Goal: Check status: Check status

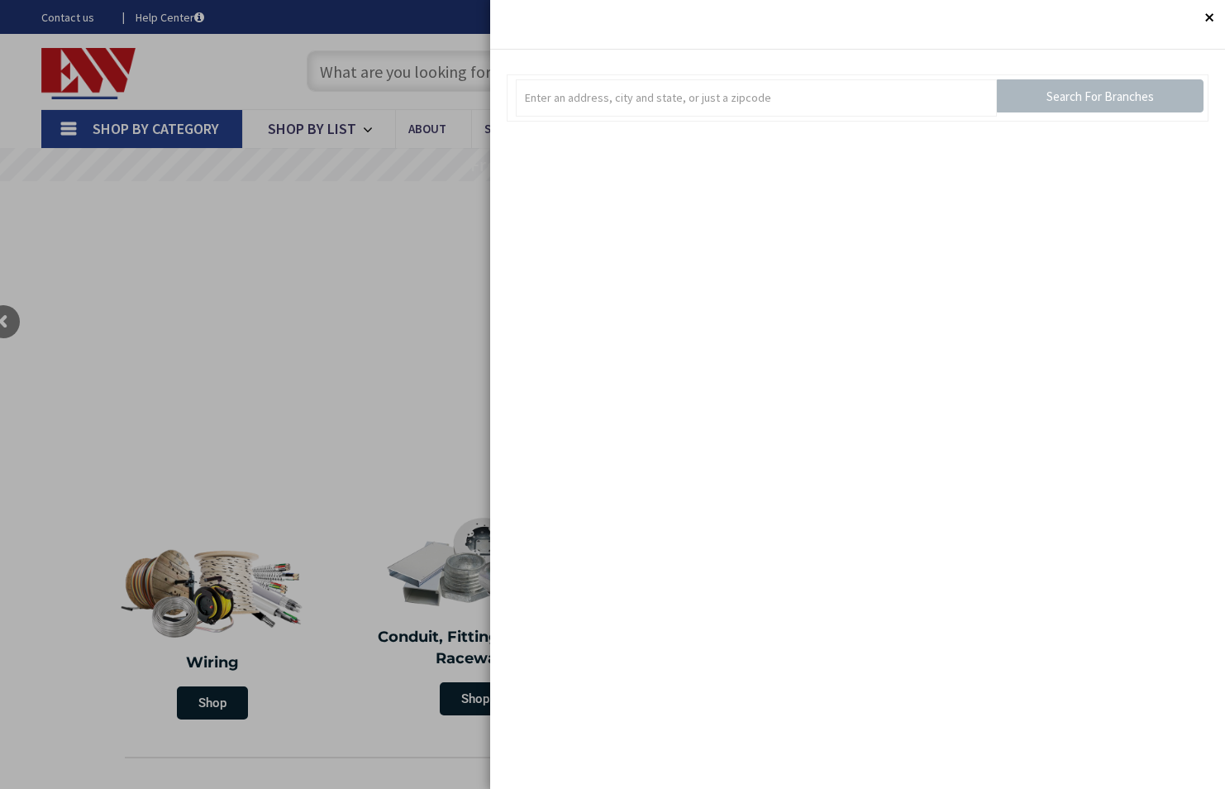
click at [189, 60] on div at bounding box center [612, 394] width 1225 height 789
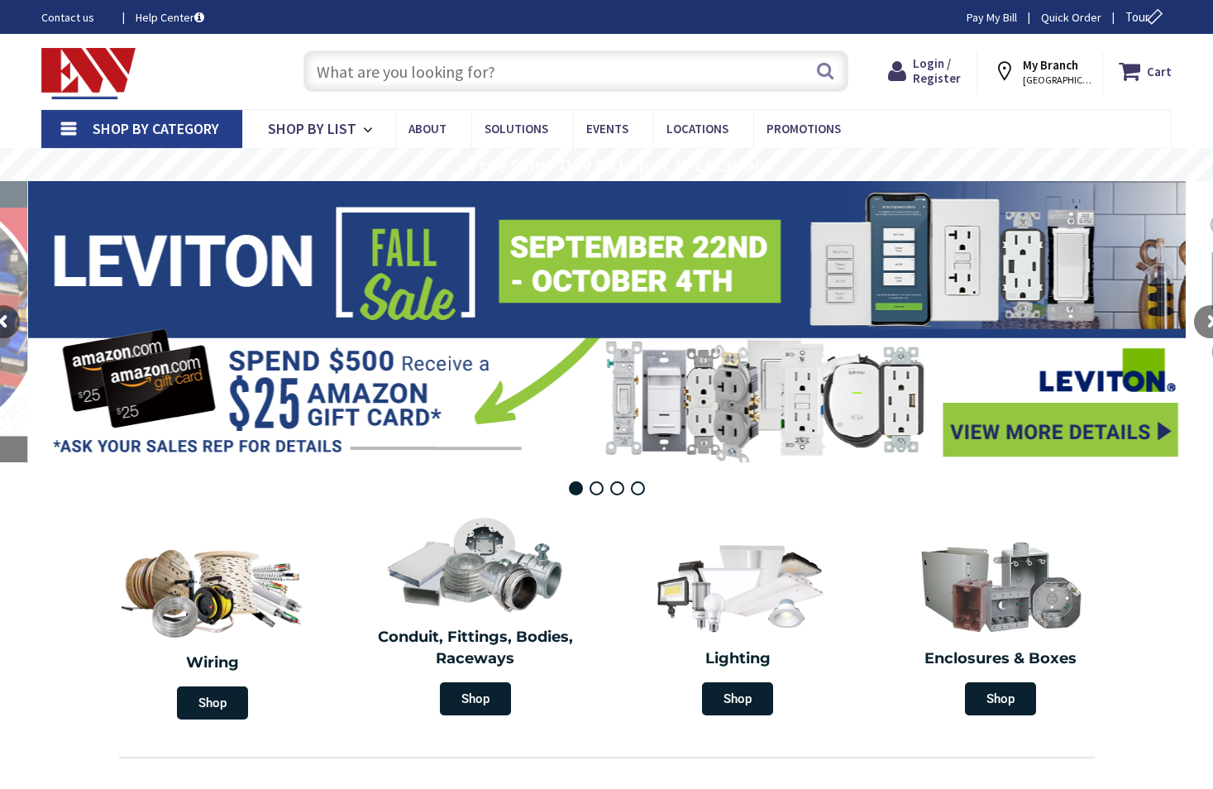
click at [1071, 67] on strong "My Branch" at bounding box center [1050, 65] width 55 height 16
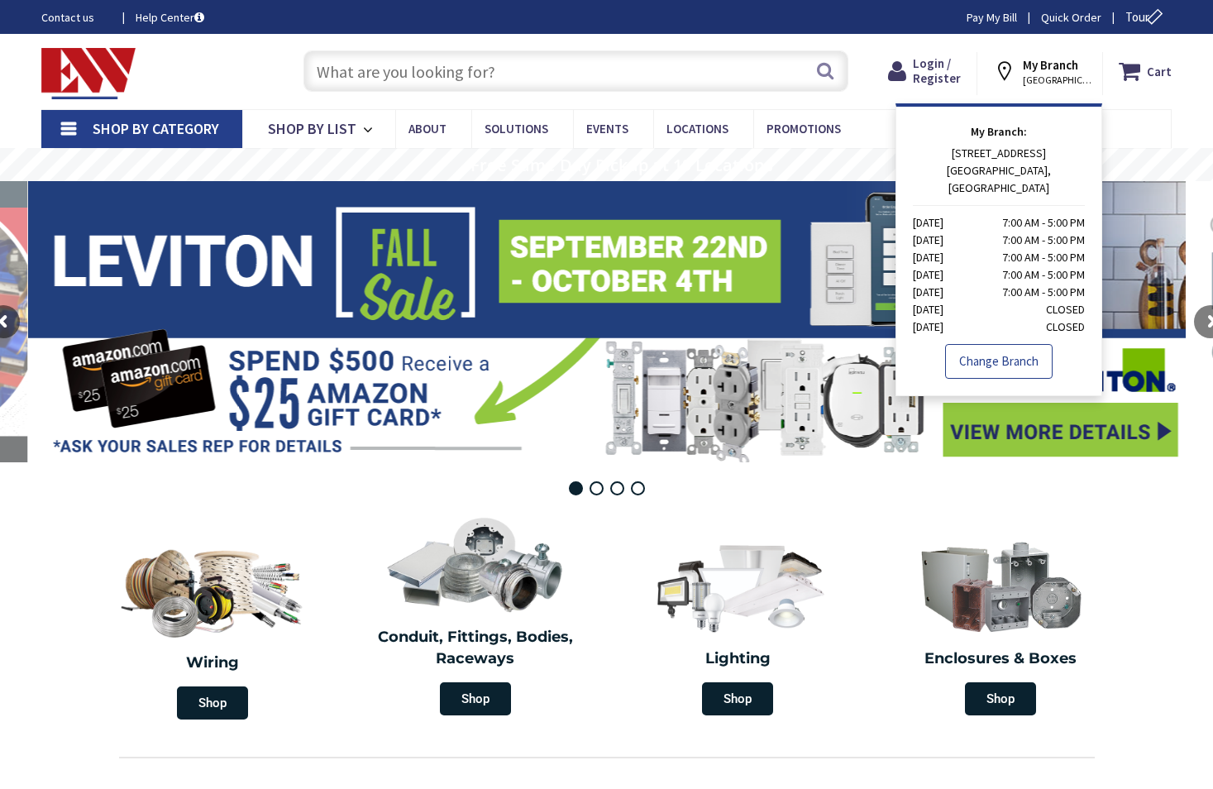
click at [989, 344] on link "Change Branch" at bounding box center [998, 361] width 107 height 35
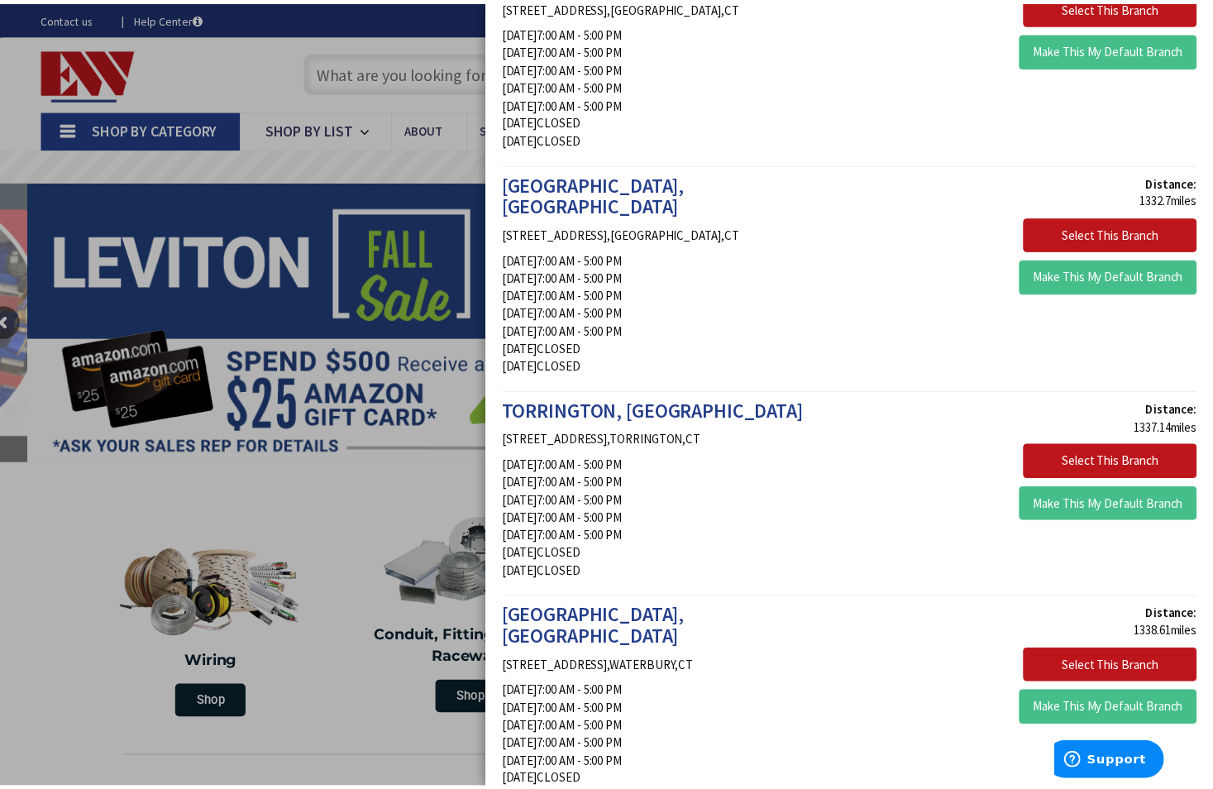
scroll to position [1075, 0]
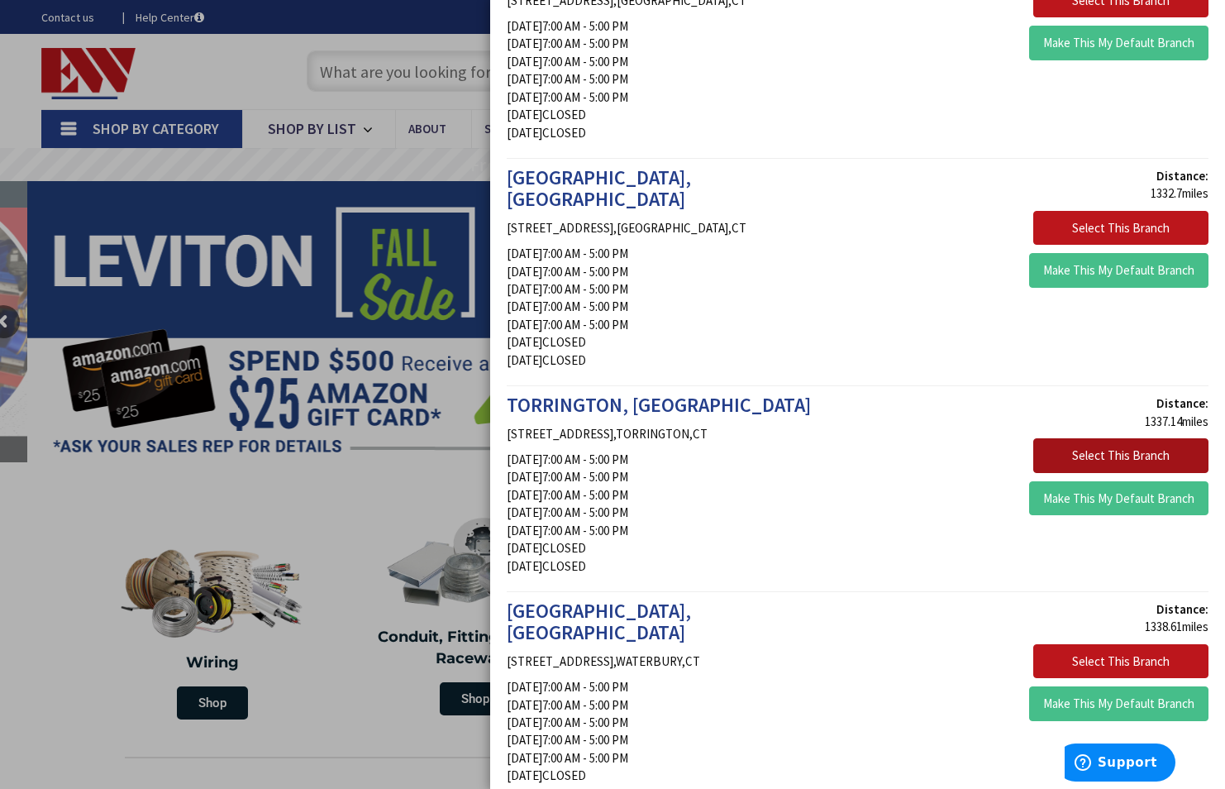
click at [1076, 438] on button "Select This Branch" at bounding box center [1120, 455] width 175 height 35
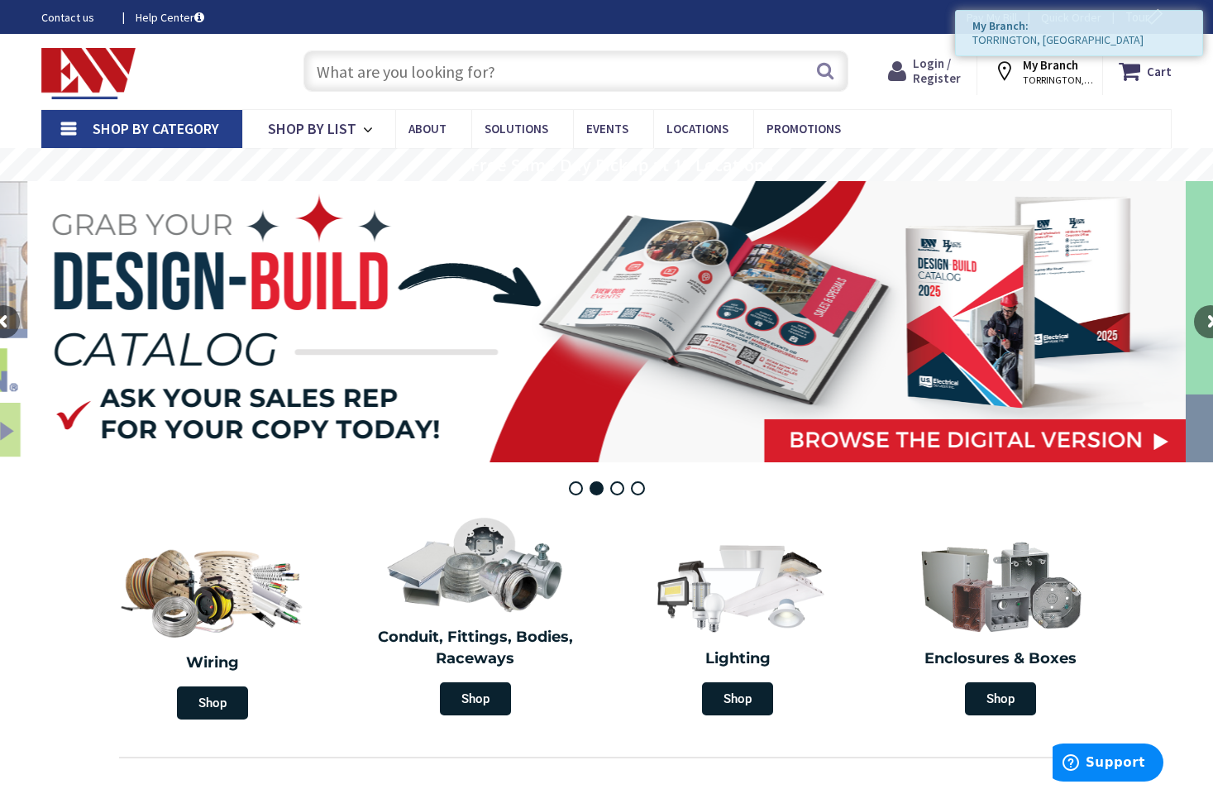
click at [920, 71] on span "Login / Register" at bounding box center [937, 70] width 48 height 31
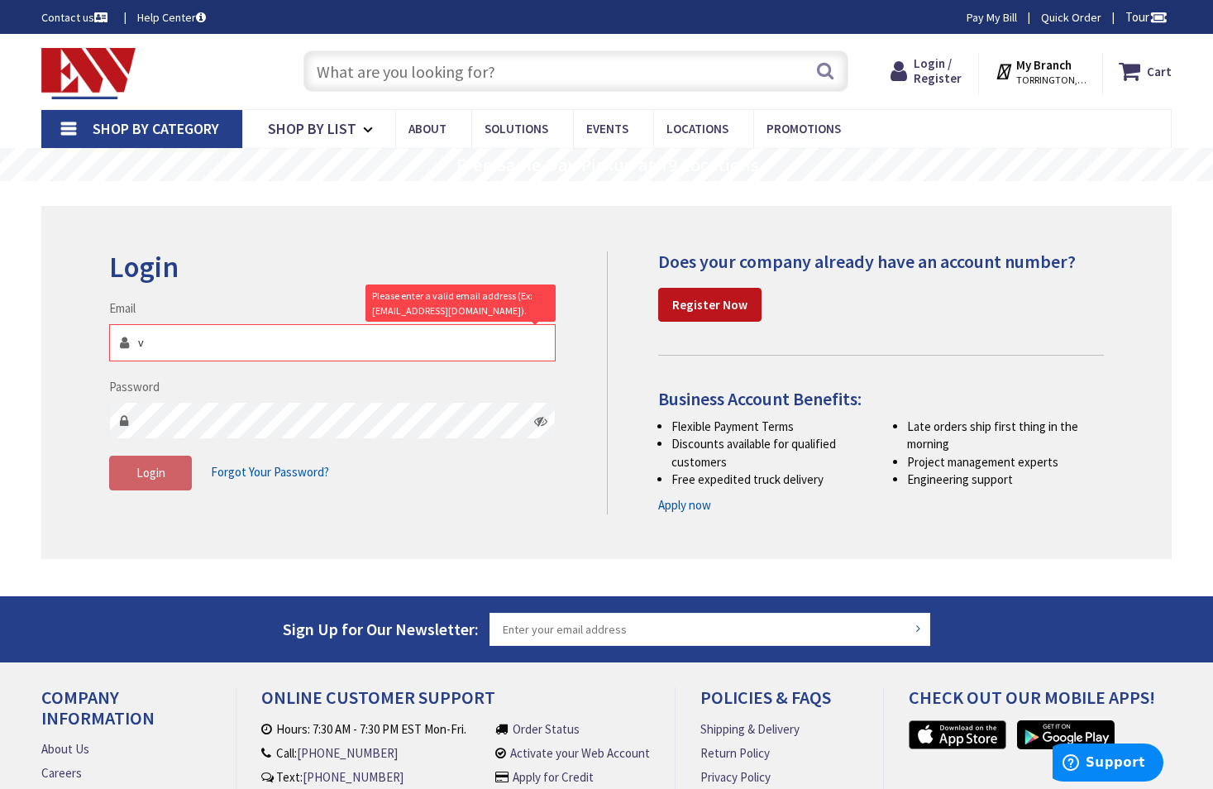
type input "vandeusenbrian@yahoo.com"
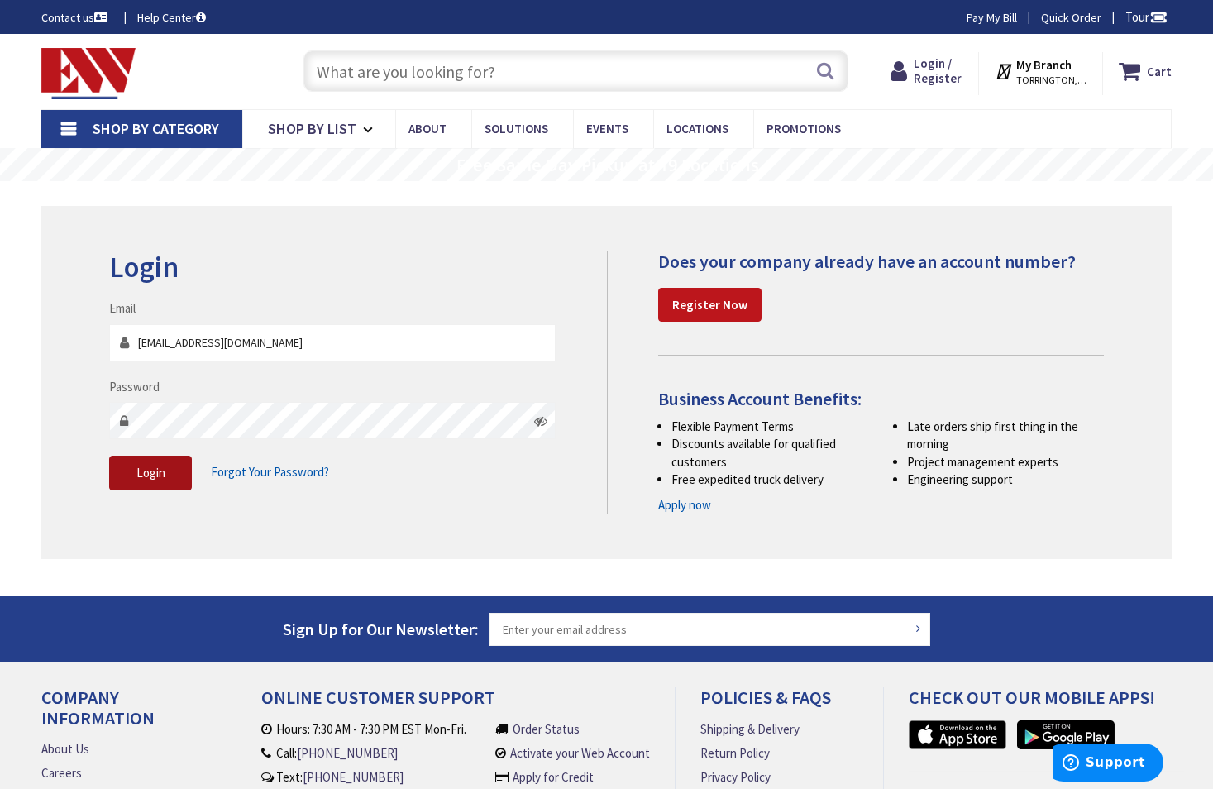
click at [145, 485] on button "Login" at bounding box center [150, 473] width 83 height 35
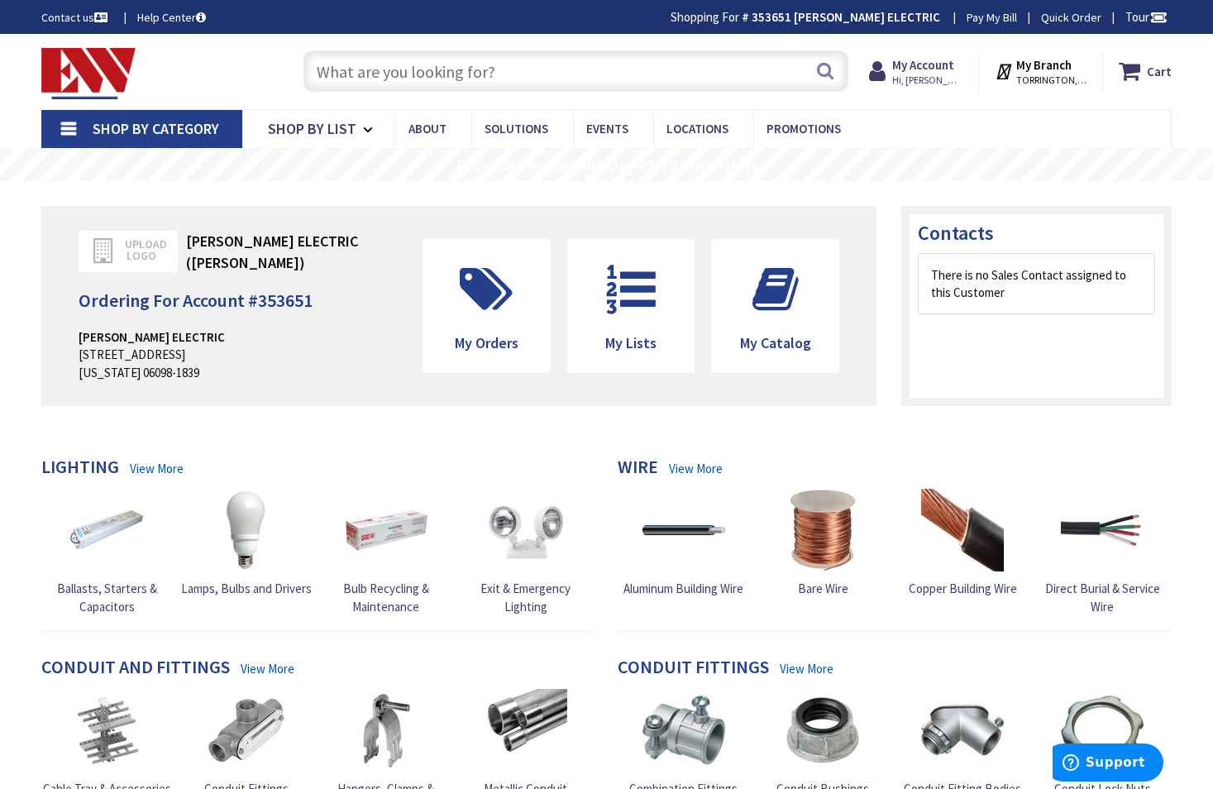
click at [357, 72] on input "text" at bounding box center [575, 70] width 545 height 41
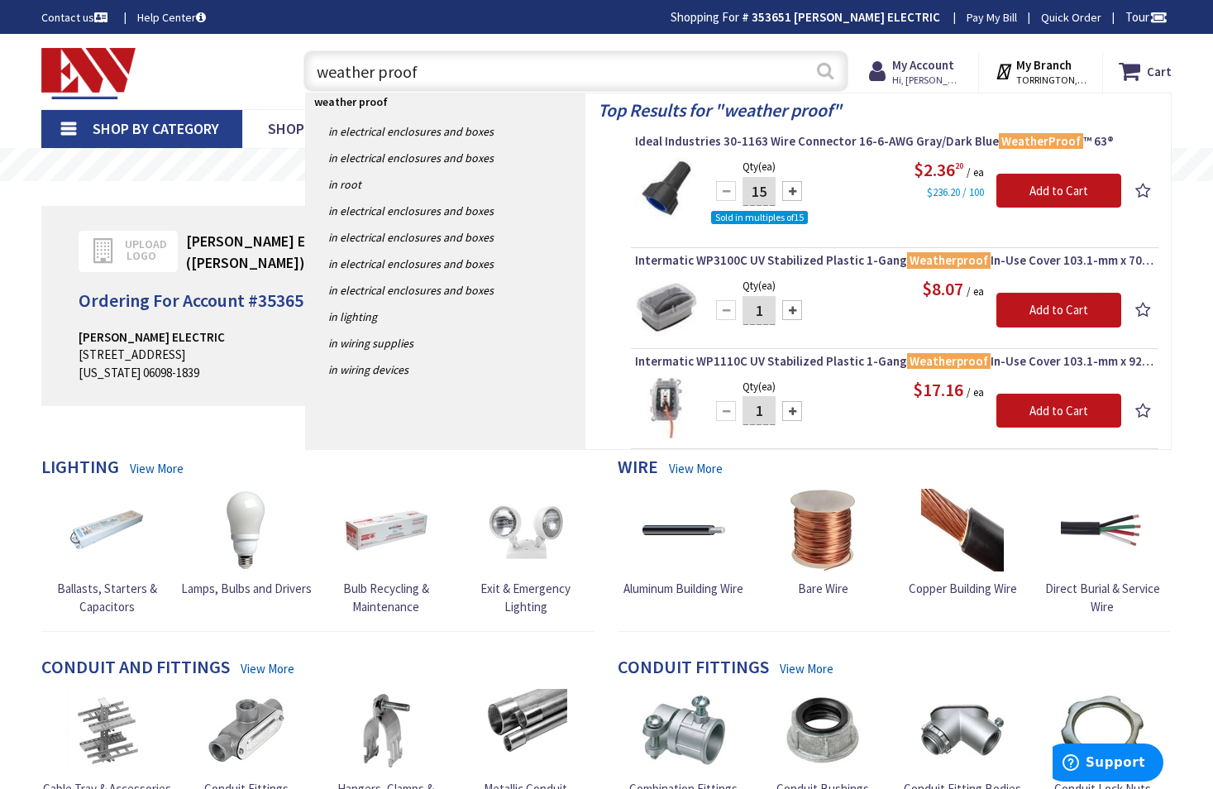
type input "weather proof"
click at [829, 67] on button "Search" at bounding box center [824, 70] width 21 height 37
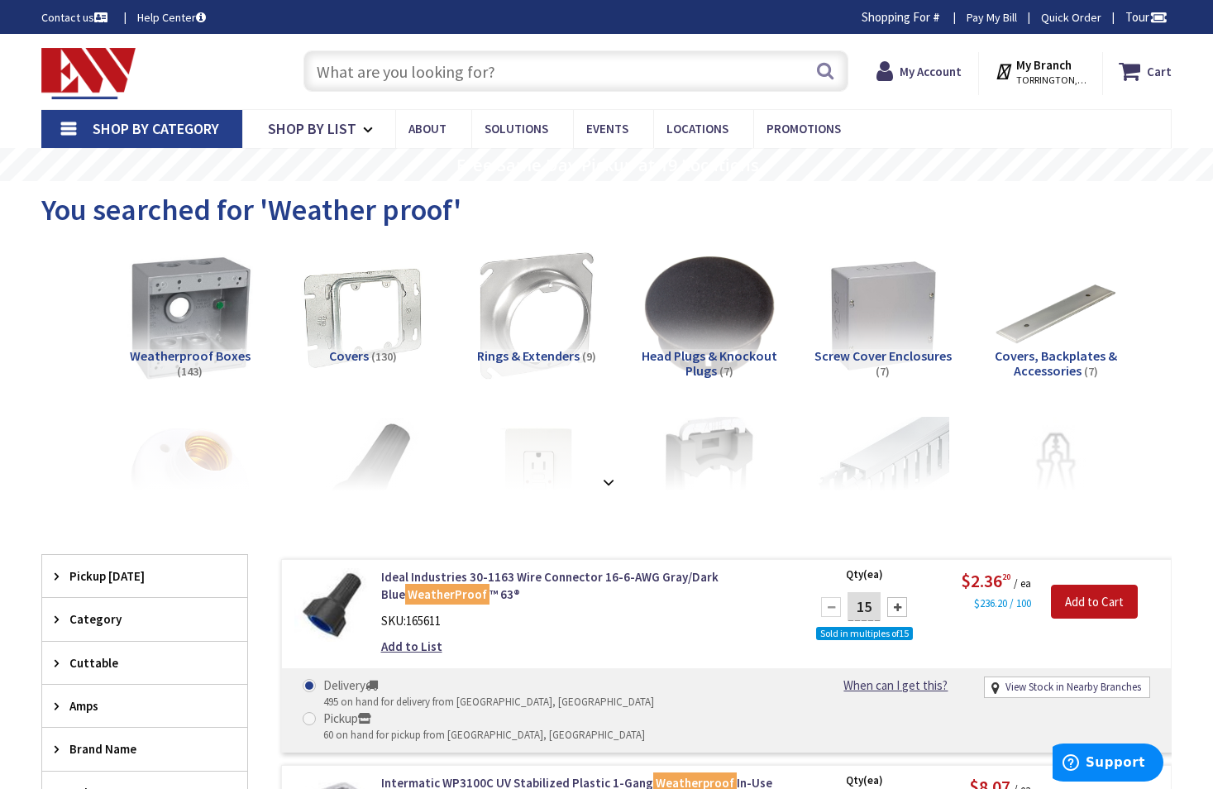
click at [154, 317] on img at bounding box center [189, 315] width 145 height 145
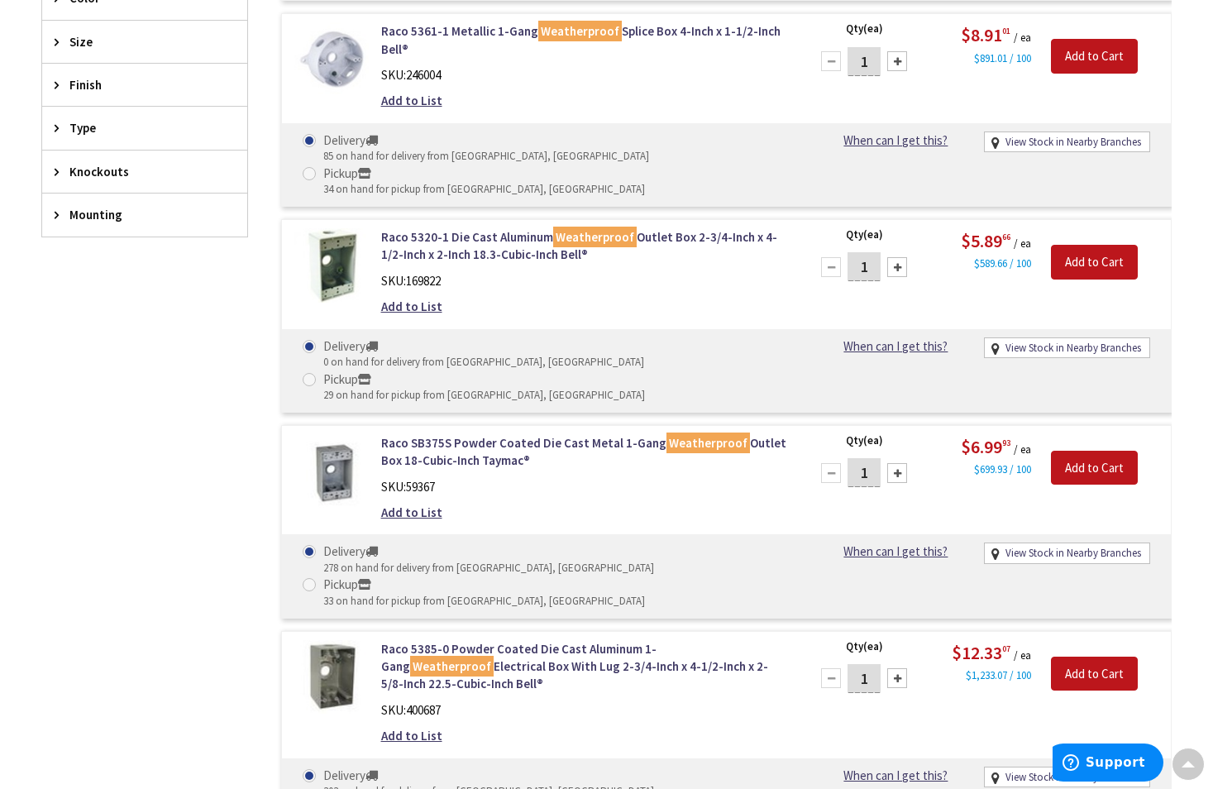
scroll to position [359, 0]
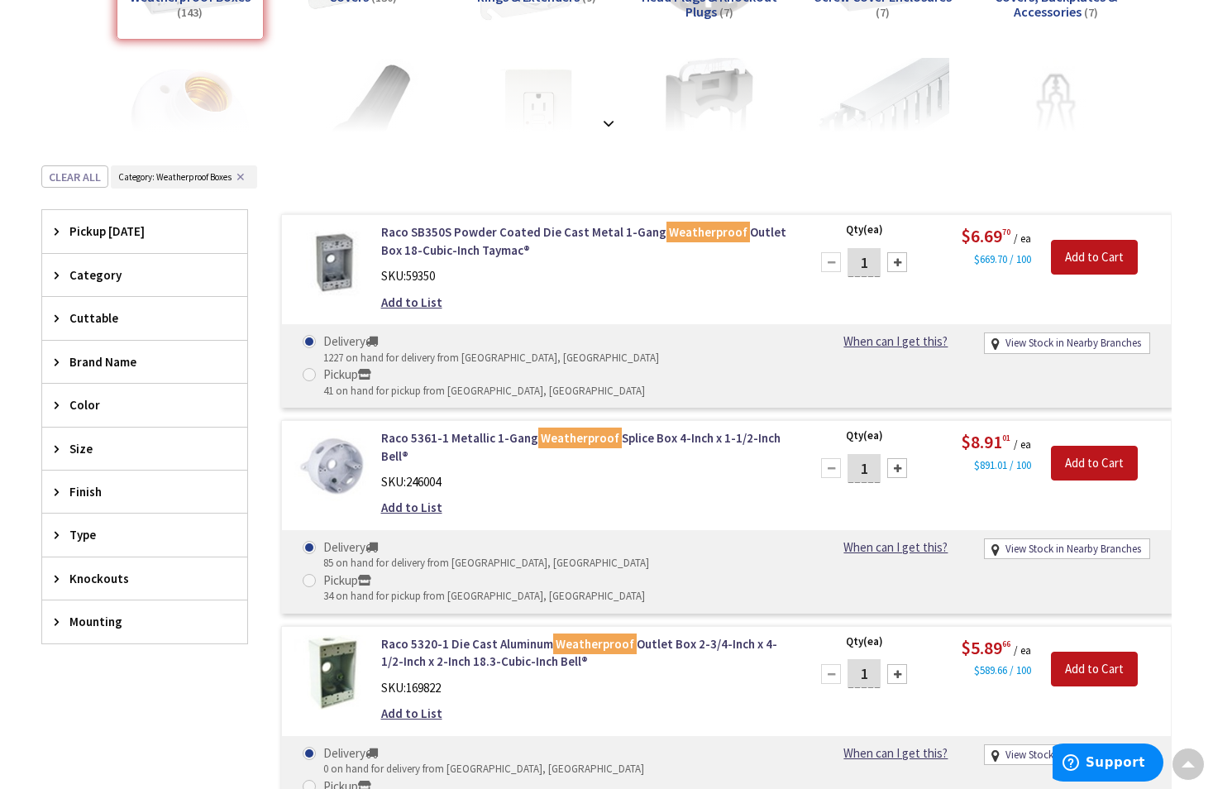
click at [95, 361] on span "Brand Name" at bounding box center [136, 361] width 135 height 17
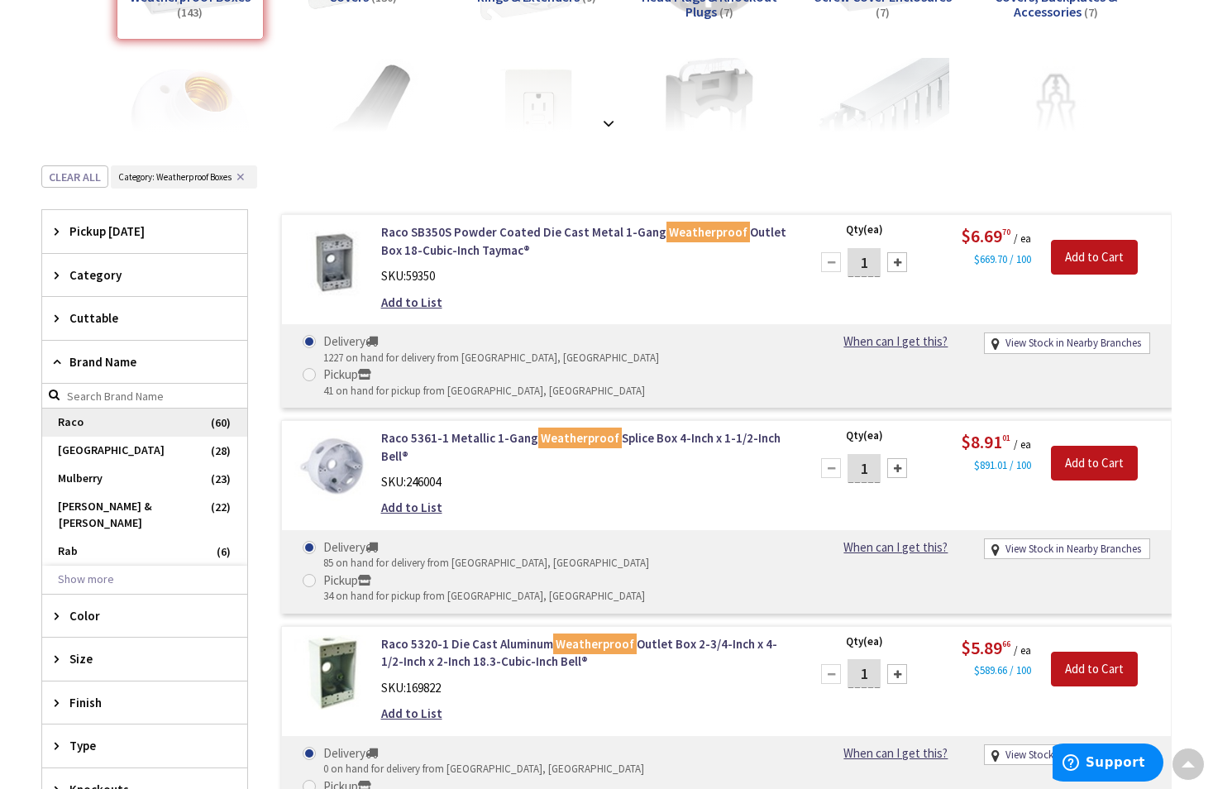
click at [76, 423] on span "Raco" at bounding box center [144, 422] width 205 height 28
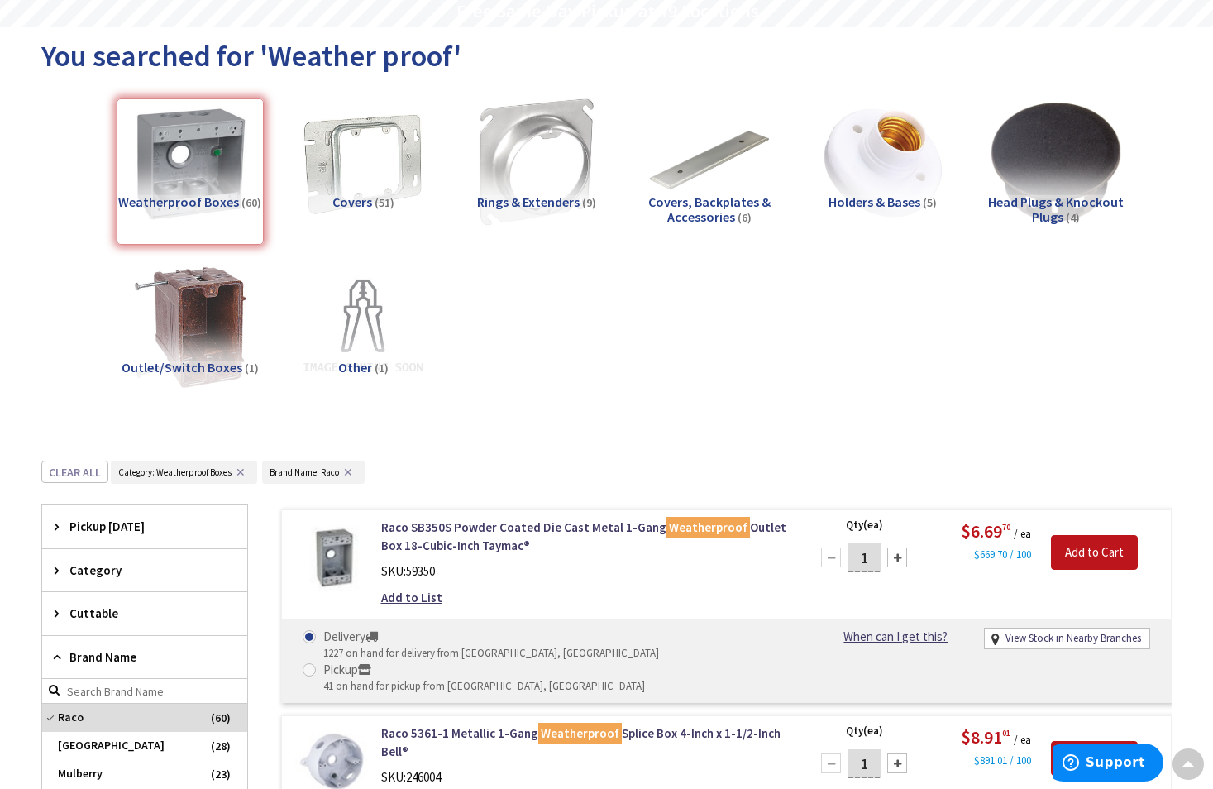
scroll to position [0, 0]
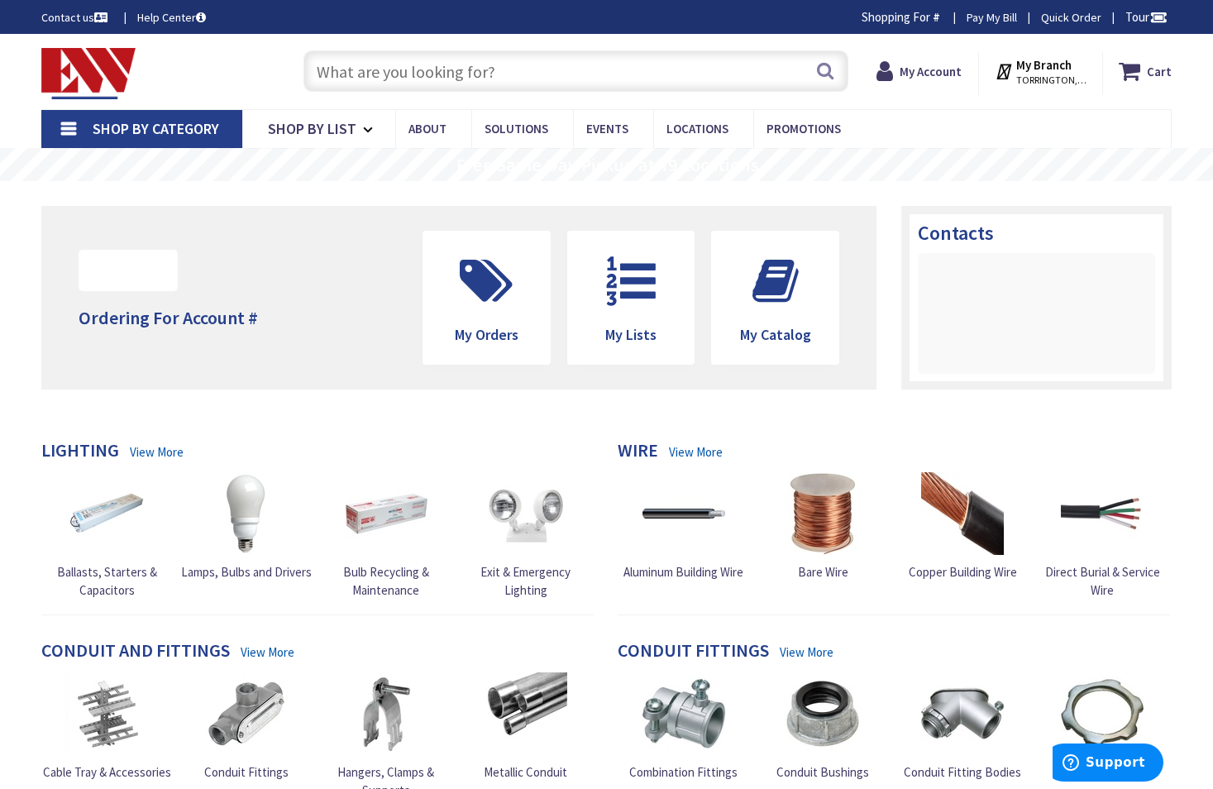
click at [334, 66] on input "text" at bounding box center [575, 70] width 545 height 41
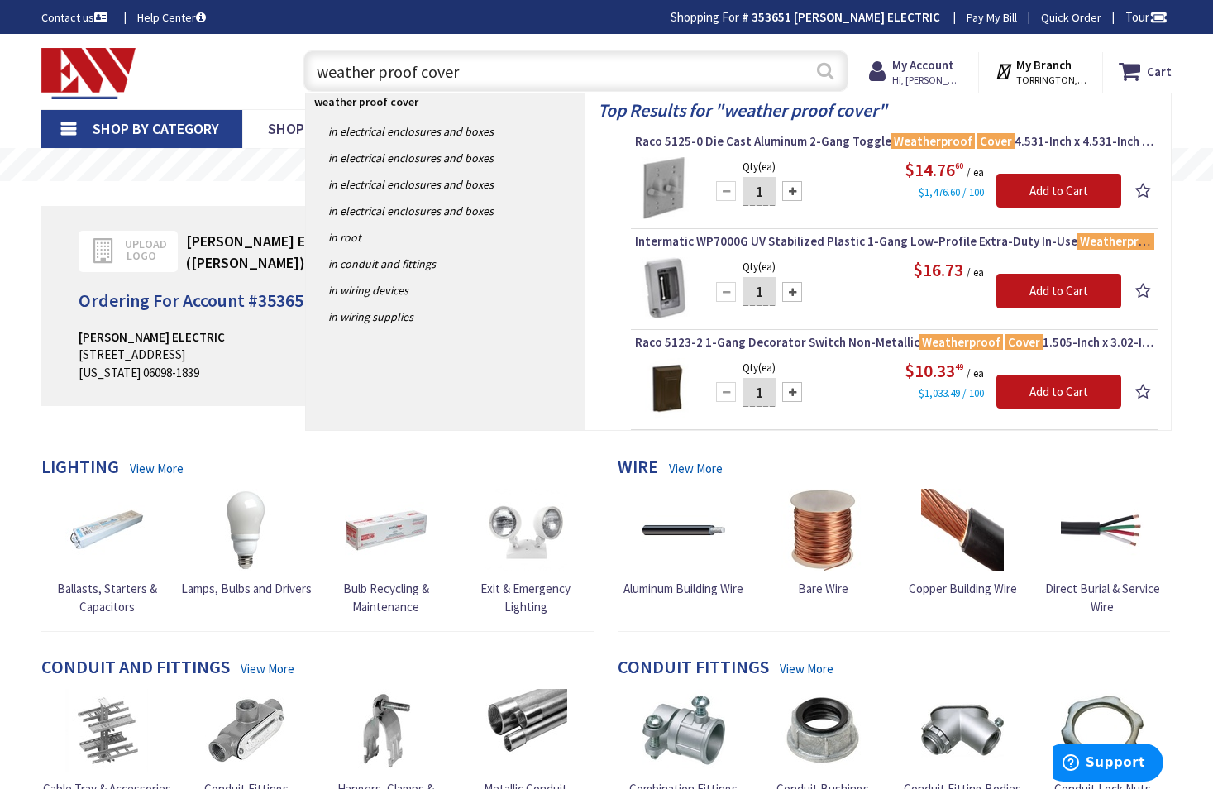
type input "weather proof cover"
click at [821, 66] on button "Search" at bounding box center [824, 70] width 21 height 37
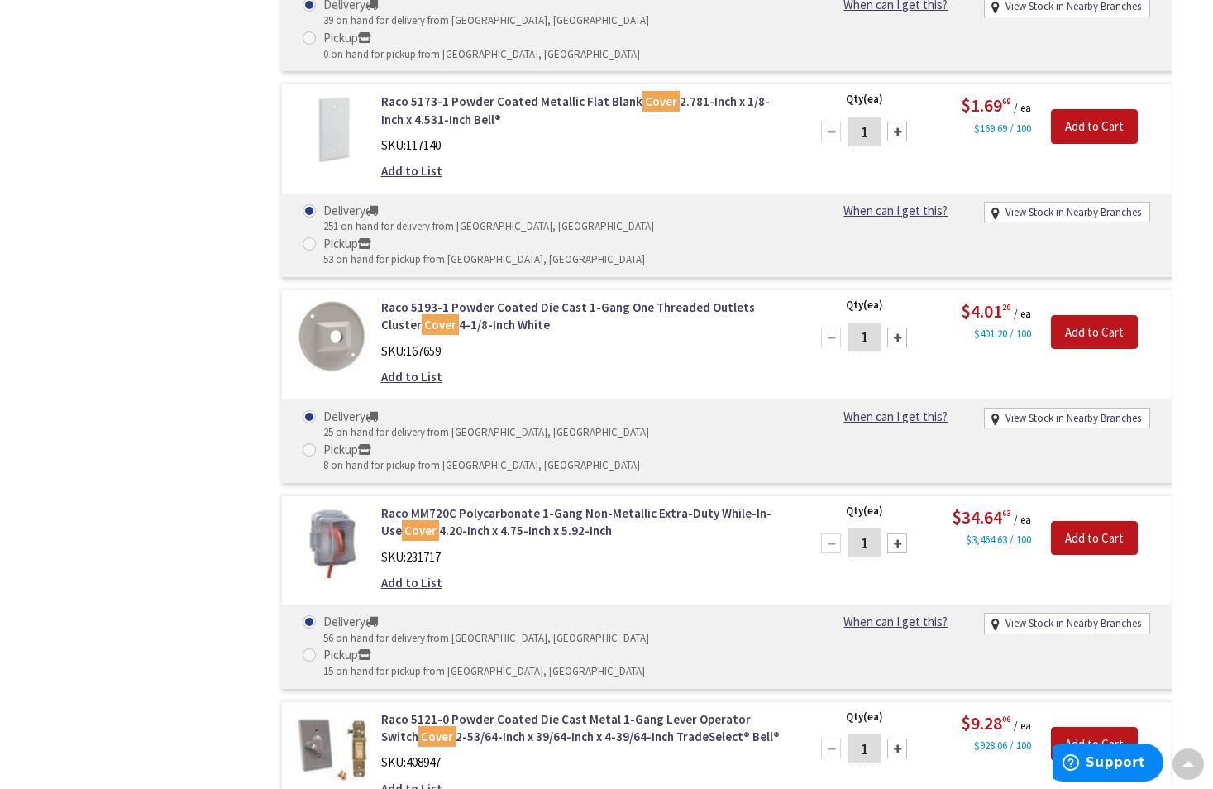
scroll to position [2825, 0]
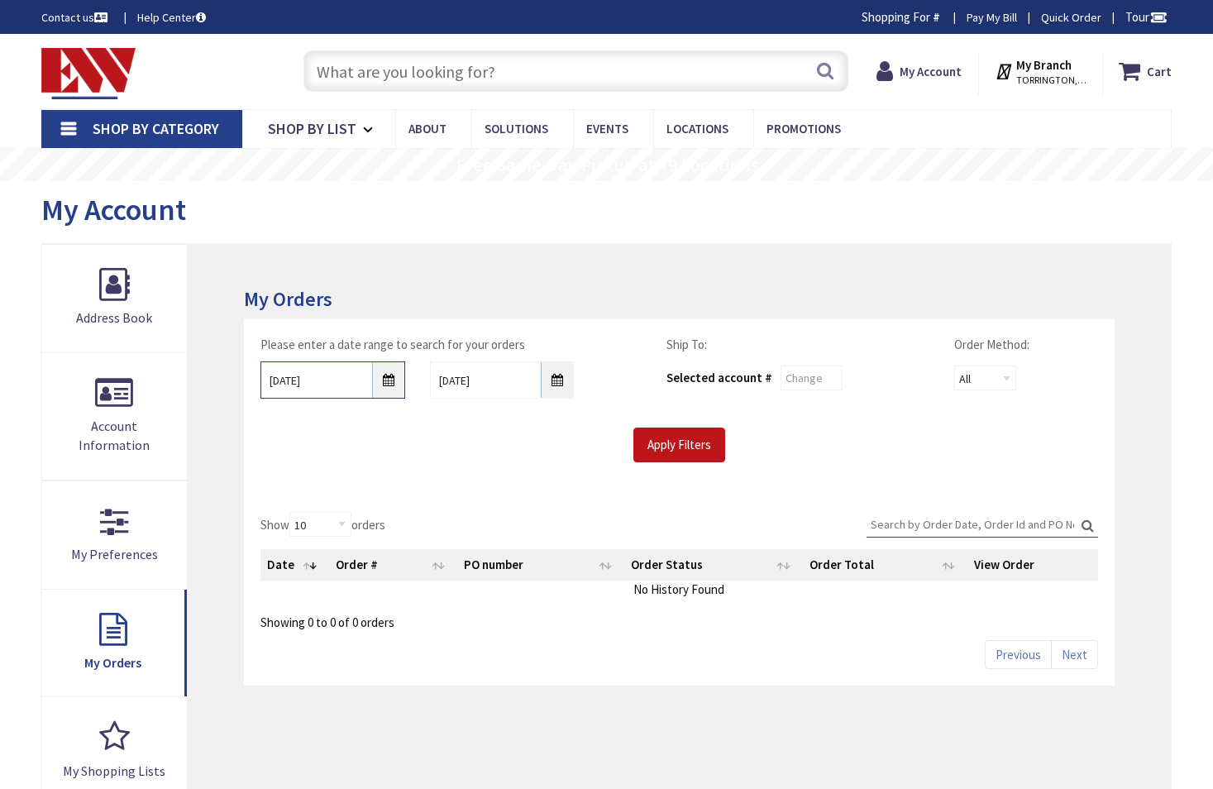
click at [388, 384] on input "9/28/2025" at bounding box center [332, 379] width 145 height 37
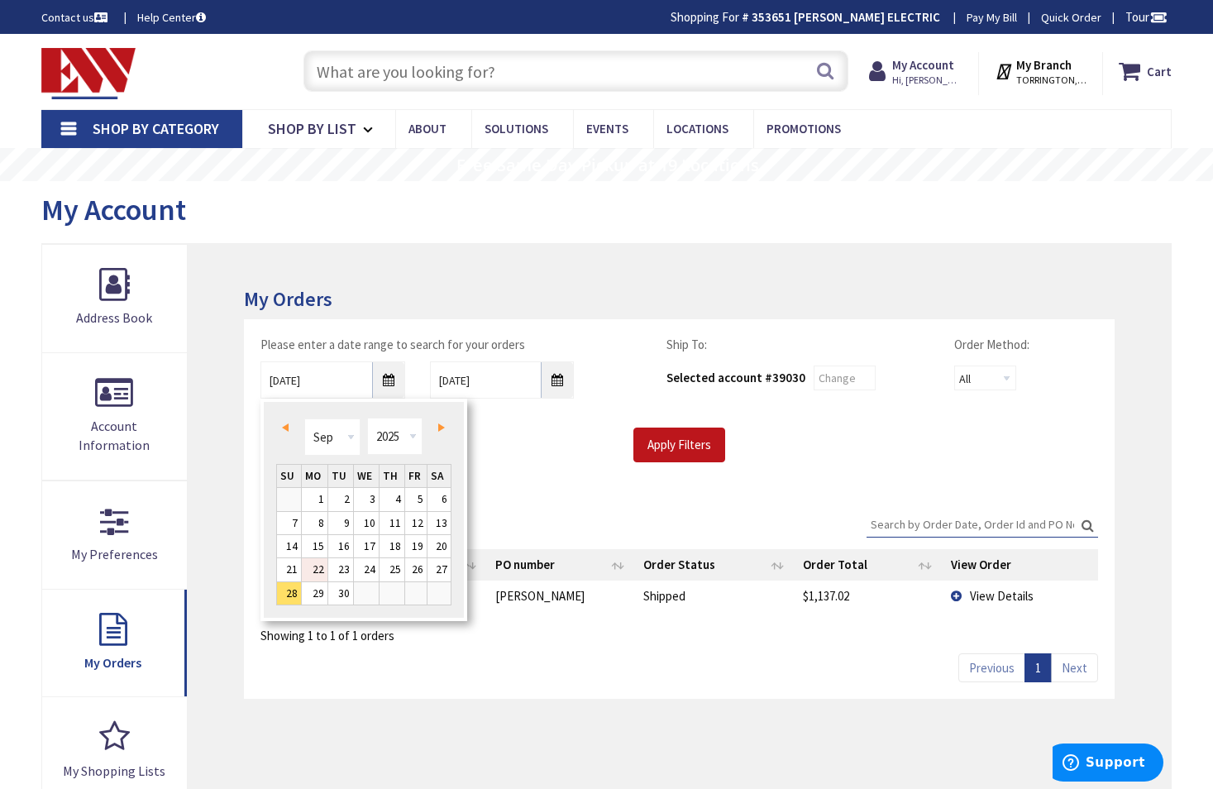
click at [312, 564] on link "22" at bounding box center [315, 569] width 26 height 22
type input "09/22/2025"
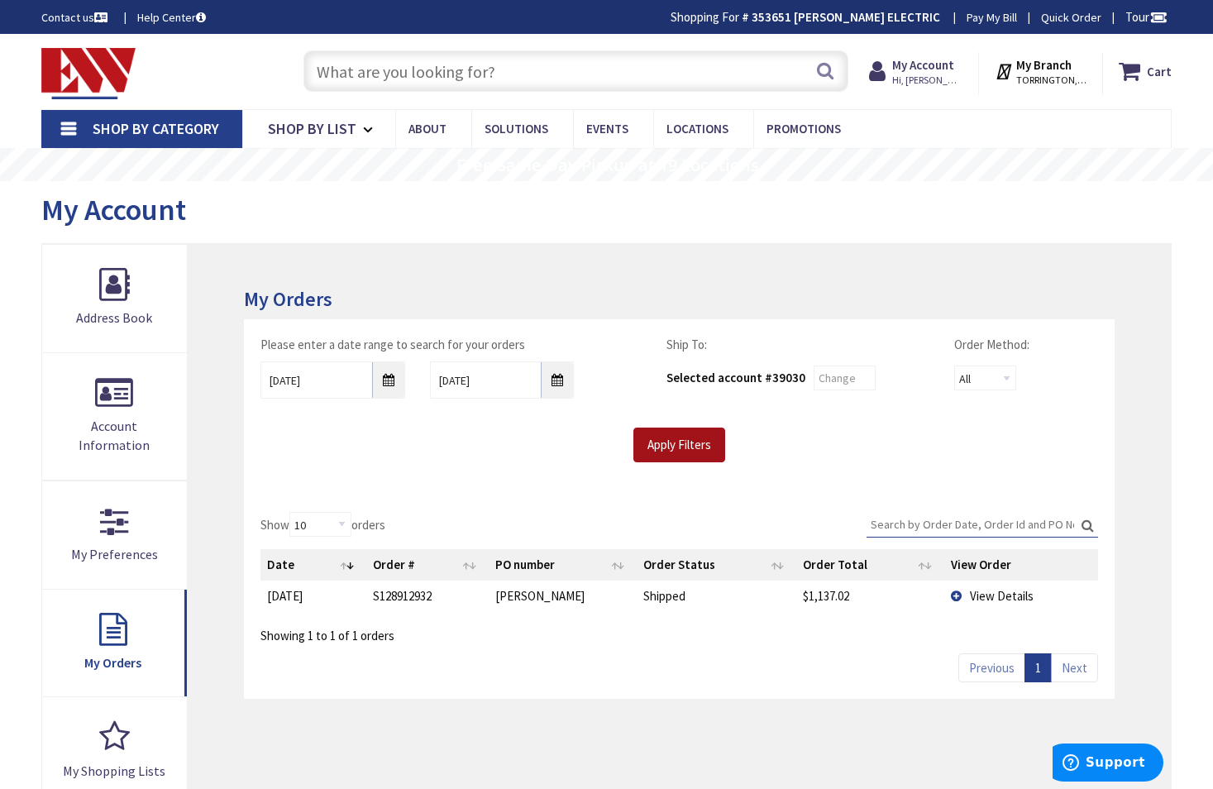
click at [665, 441] on input "Apply Filters" at bounding box center [679, 444] width 92 height 35
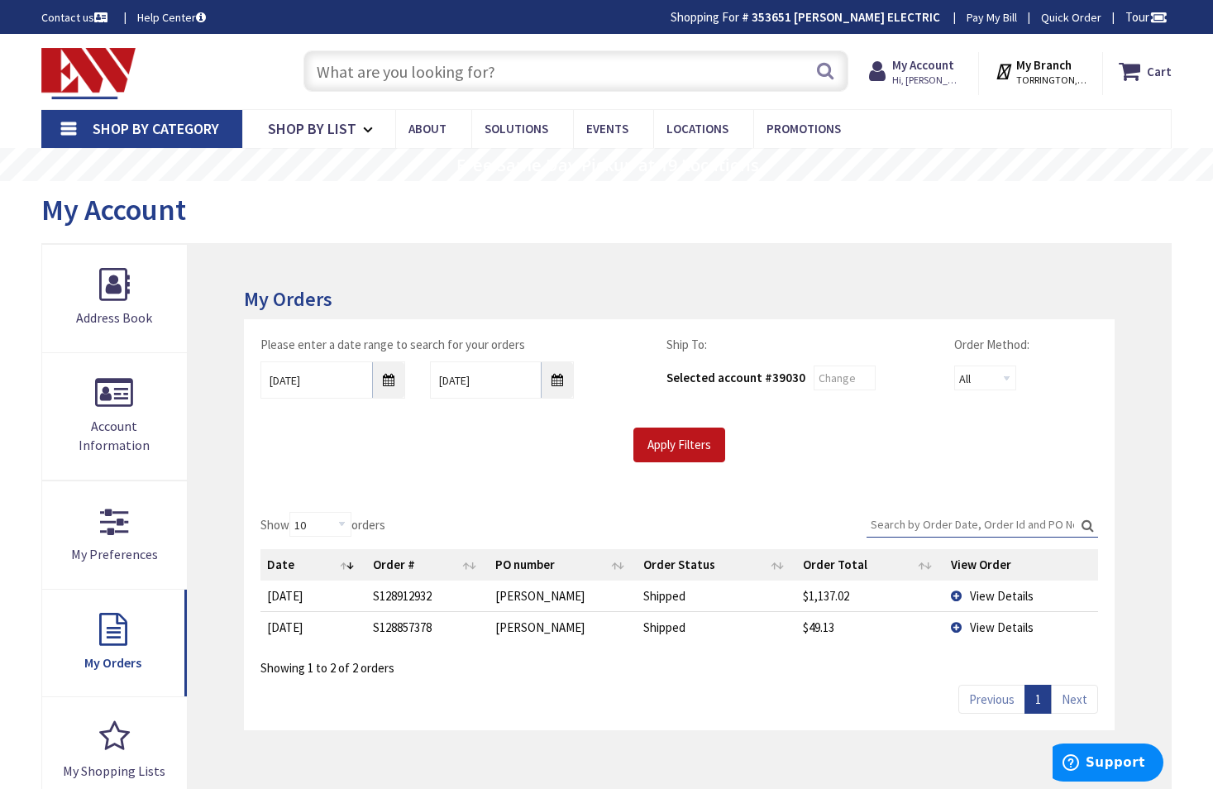
click at [985, 627] on span "View Details" at bounding box center [1002, 627] width 64 height 16
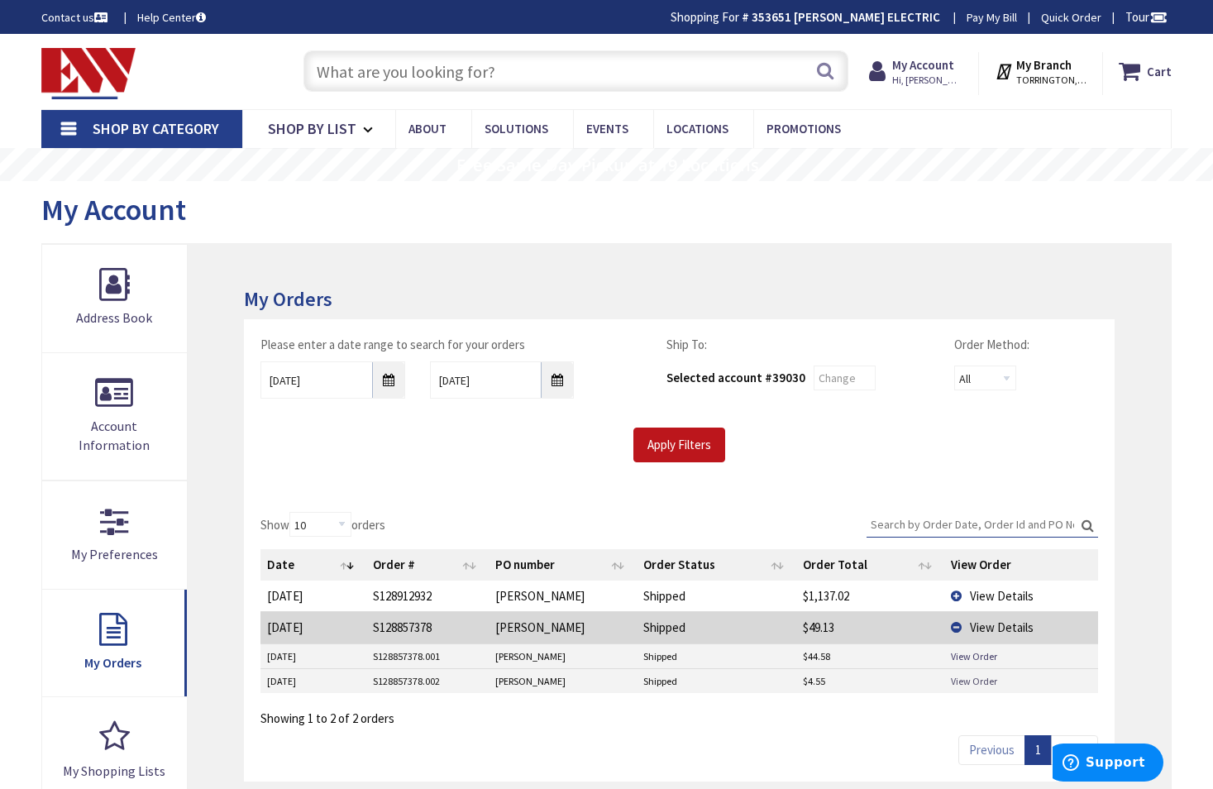
click at [958, 676] on link "View Order" at bounding box center [974, 681] width 46 height 14
click at [974, 652] on link "View Order" at bounding box center [974, 656] width 46 height 14
click at [384, 68] on input "text" at bounding box center [575, 70] width 545 height 41
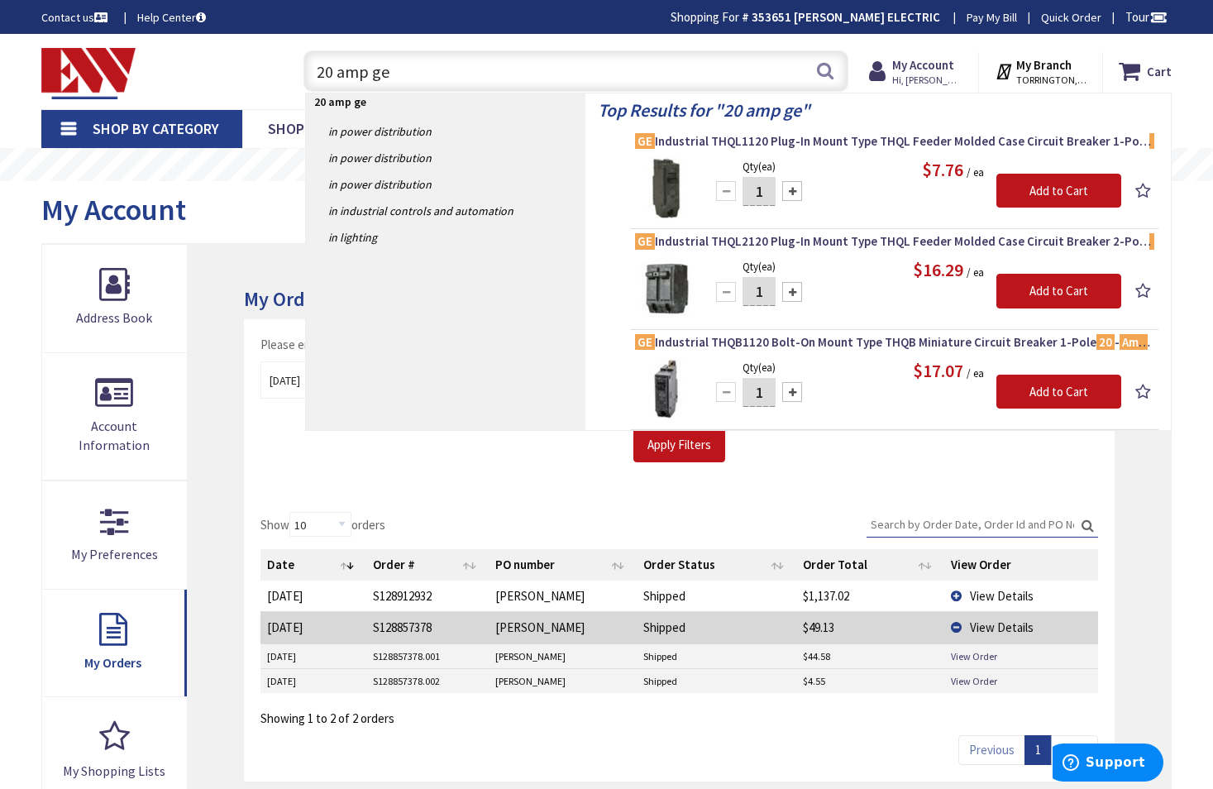
type input "20 amp ge"
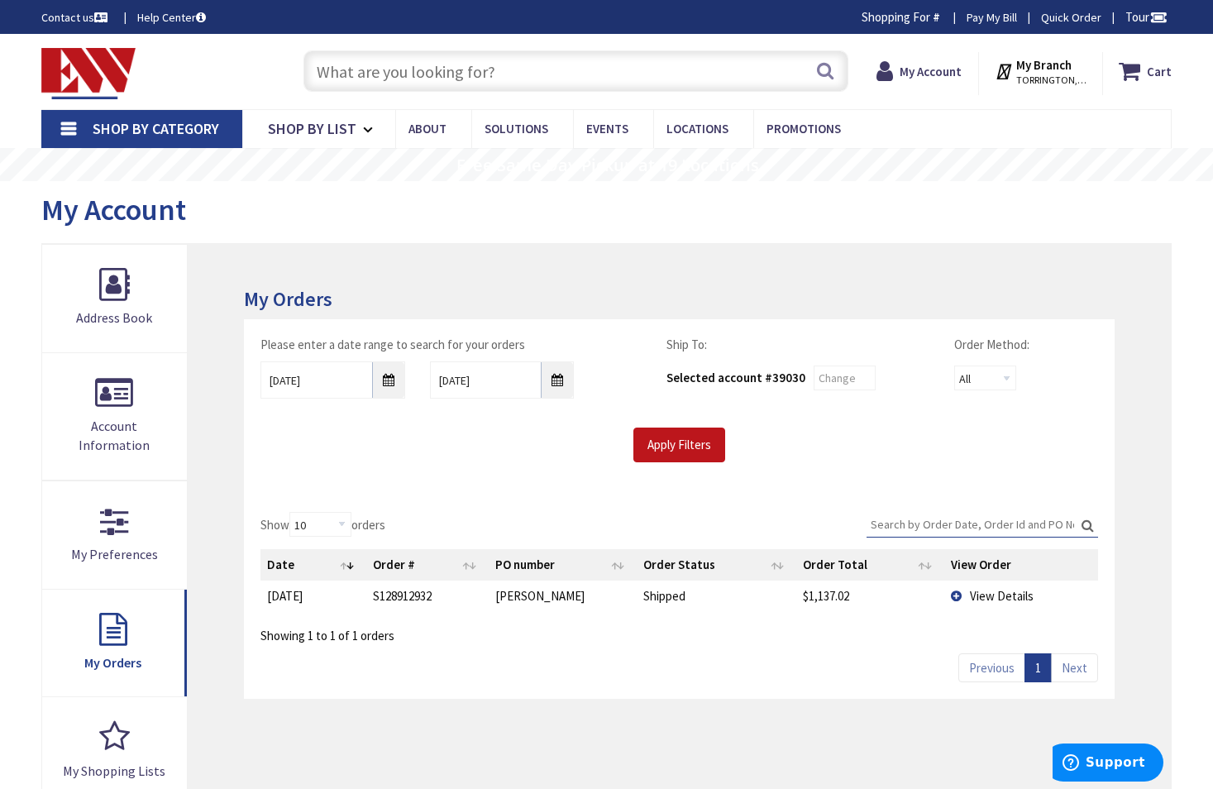
click at [979, 596] on span "View Details" at bounding box center [1002, 596] width 64 height 16
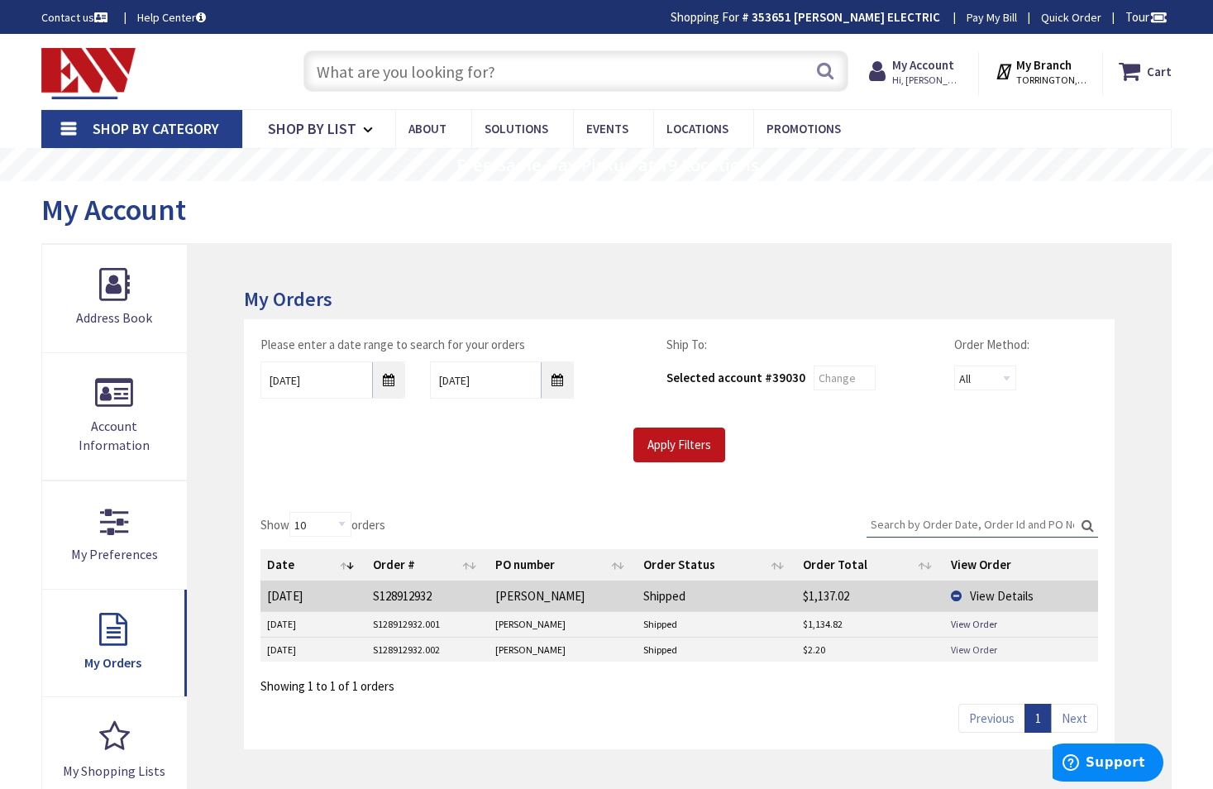
click at [960, 647] on link "View Order" at bounding box center [974, 649] width 46 height 14
click at [956, 620] on link "View Order" at bounding box center [974, 624] width 46 height 14
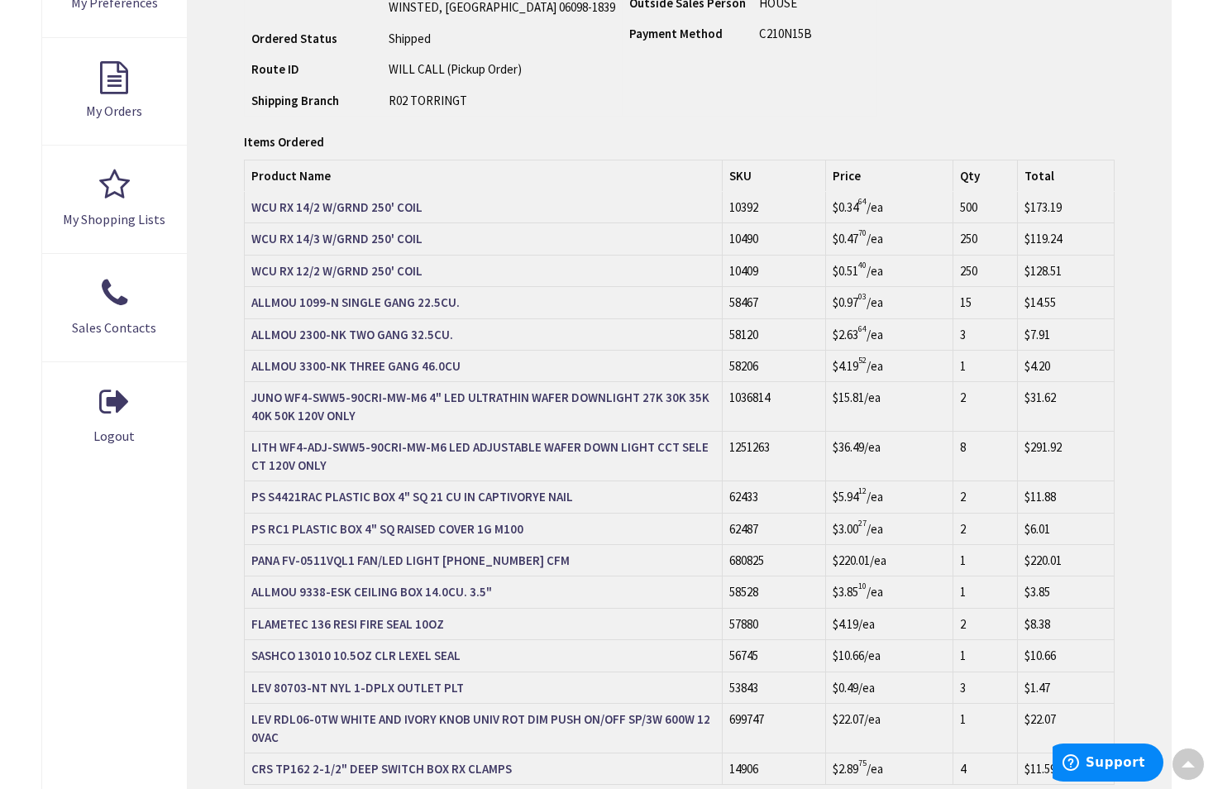
scroll to position [661, 0]
